Goal: Information Seeking & Learning: Learn about a topic

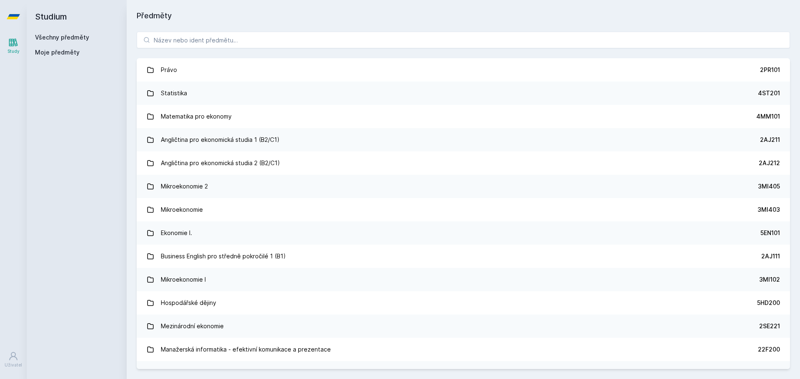
click at [196, 31] on div "Právo 2PR101 Statistika 4ST201 Matematika pro ekonomy 4MM101 Angličtina pro eko…" at bounding box center [463, 201] width 673 height 358
click at [198, 36] on input "search" at bounding box center [463, 40] width 653 height 17
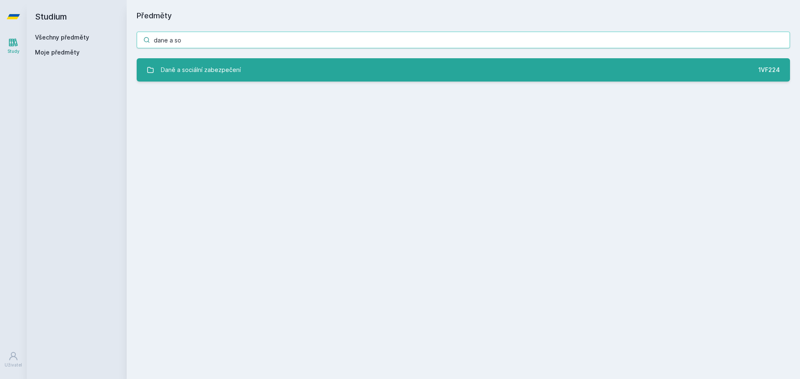
type input "dane a so"
click at [208, 60] on link "Daně a sociální zabezpečení 1VF224" at bounding box center [463, 69] width 653 height 23
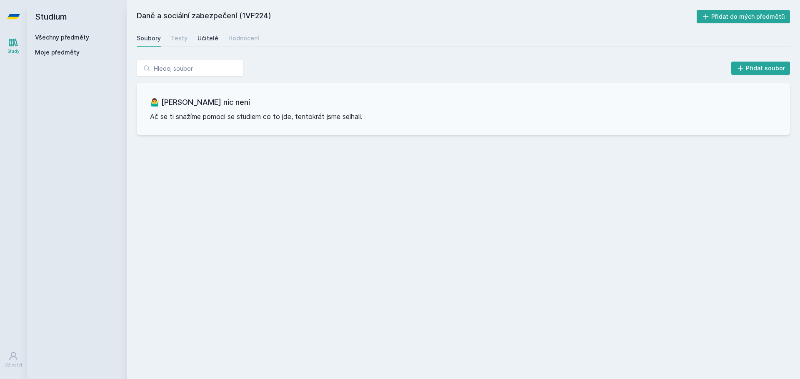
click at [199, 35] on div "Učitelé" at bounding box center [207, 38] width 21 height 8
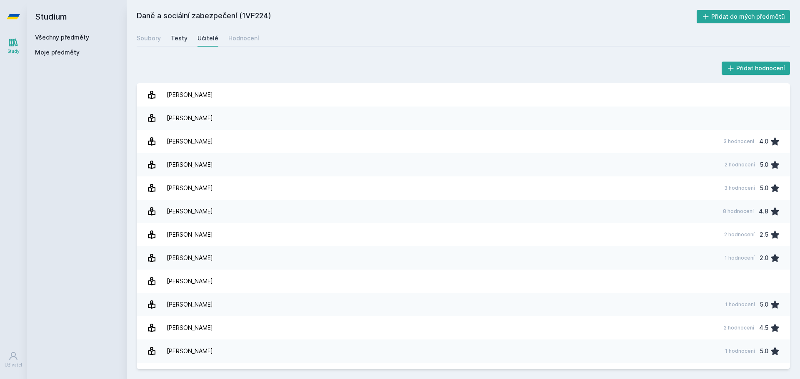
click at [177, 37] on div "Testy" at bounding box center [179, 38] width 17 height 8
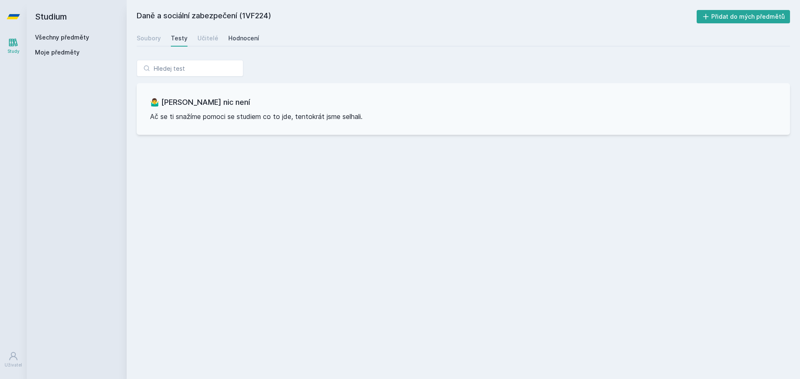
click at [245, 39] on div "Hodnocení" at bounding box center [243, 38] width 31 height 8
click at [215, 35] on div "Soubory Testy Učitelé Hodnocení" at bounding box center [463, 38] width 653 height 17
click at [206, 41] on div "Učitelé" at bounding box center [207, 38] width 21 height 8
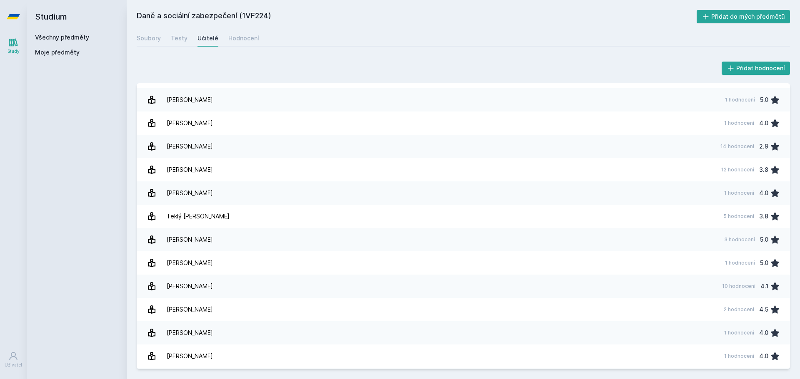
scroll to position [414, 0]
